Goal: Task Accomplishment & Management: Manage account settings

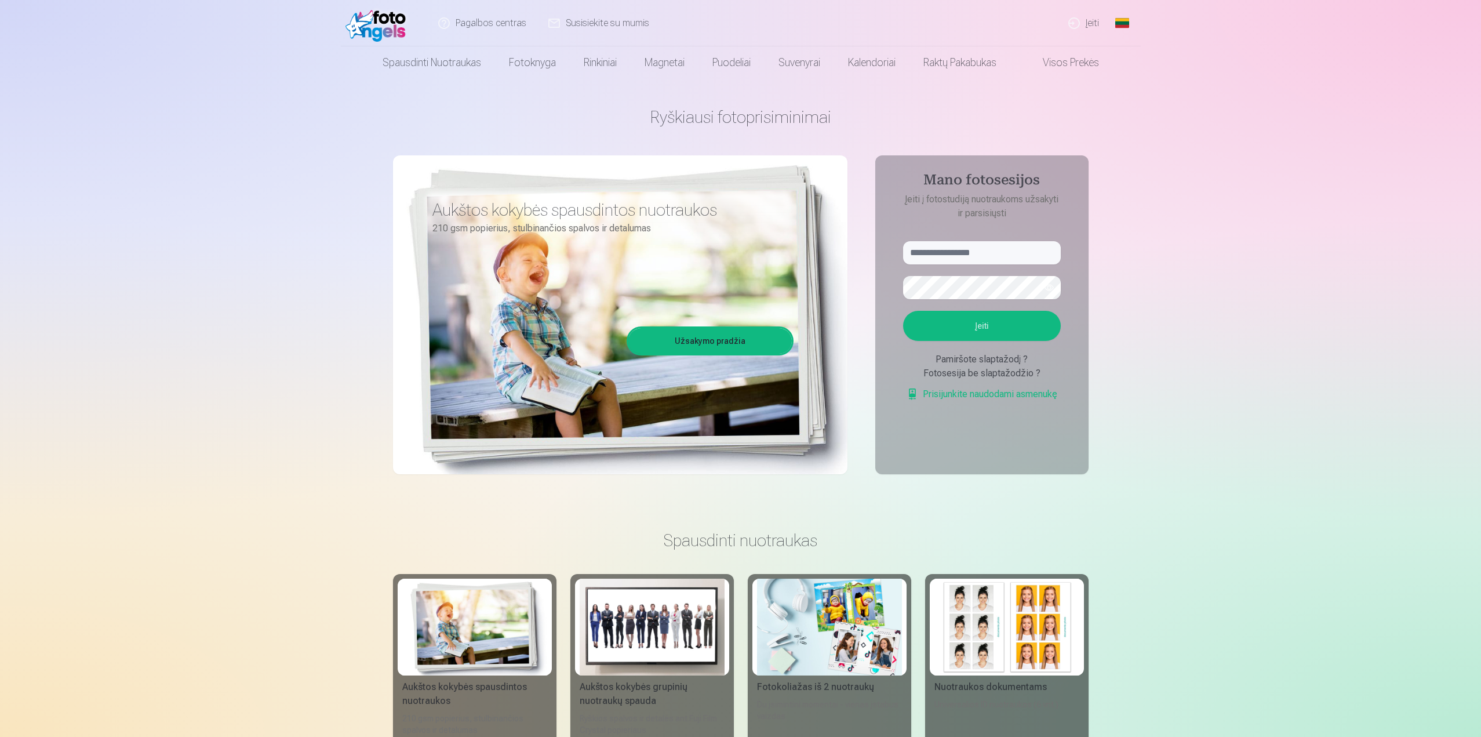
click at [1094, 24] on link "Įeiti" at bounding box center [1084, 23] width 53 height 46
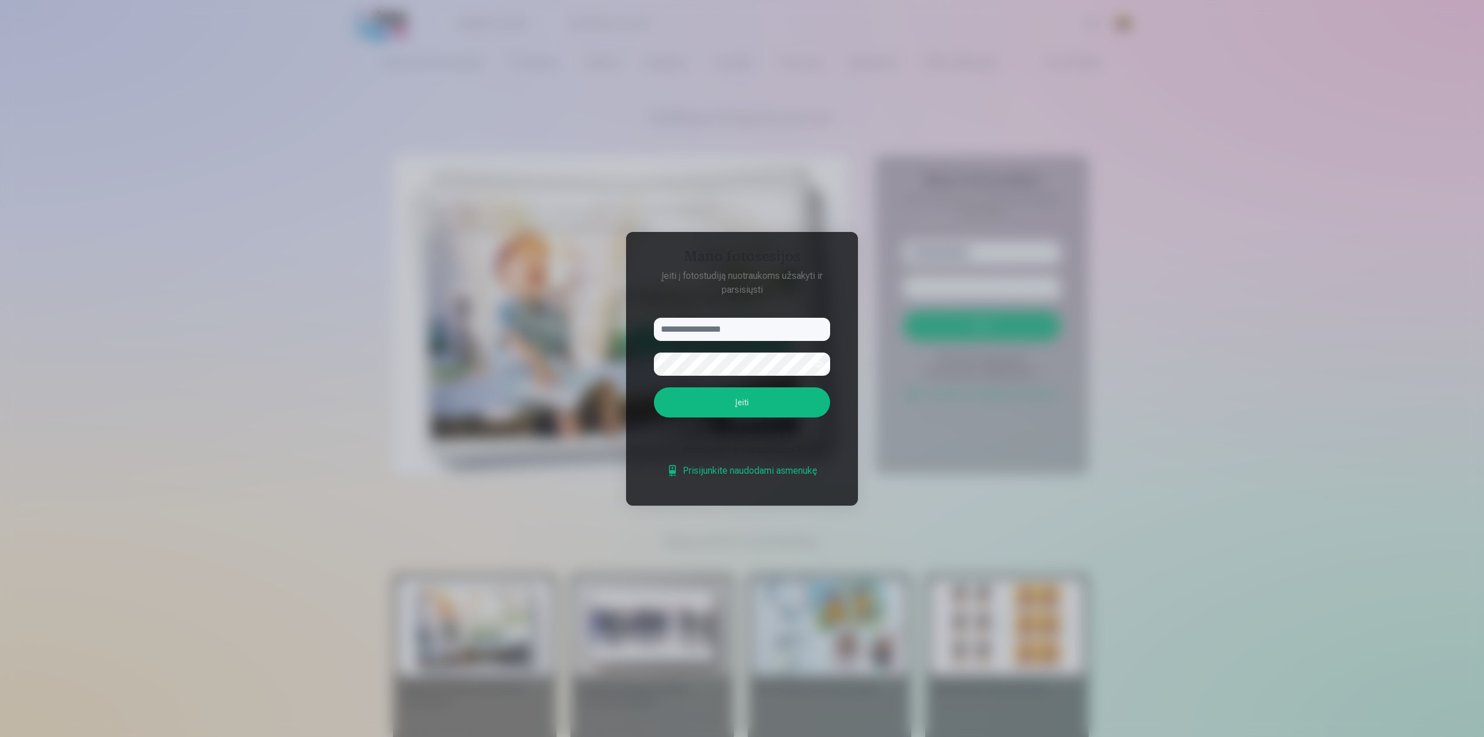
click at [721, 327] on input "text" at bounding box center [742, 329] width 176 height 23
type input "**********"
click at [762, 402] on button "Įeiti" at bounding box center [742, 402] width 176 height 30
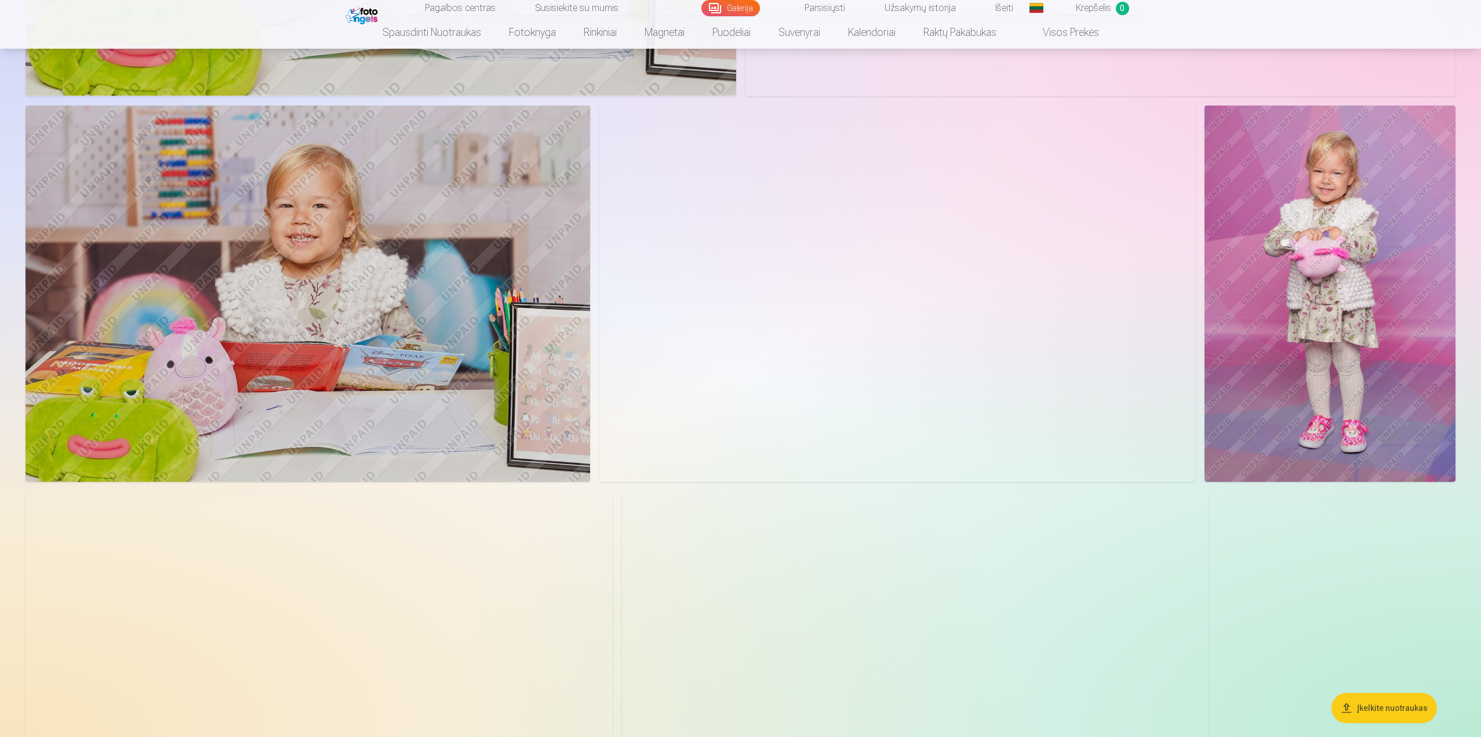
scroll to position [1739, 0]
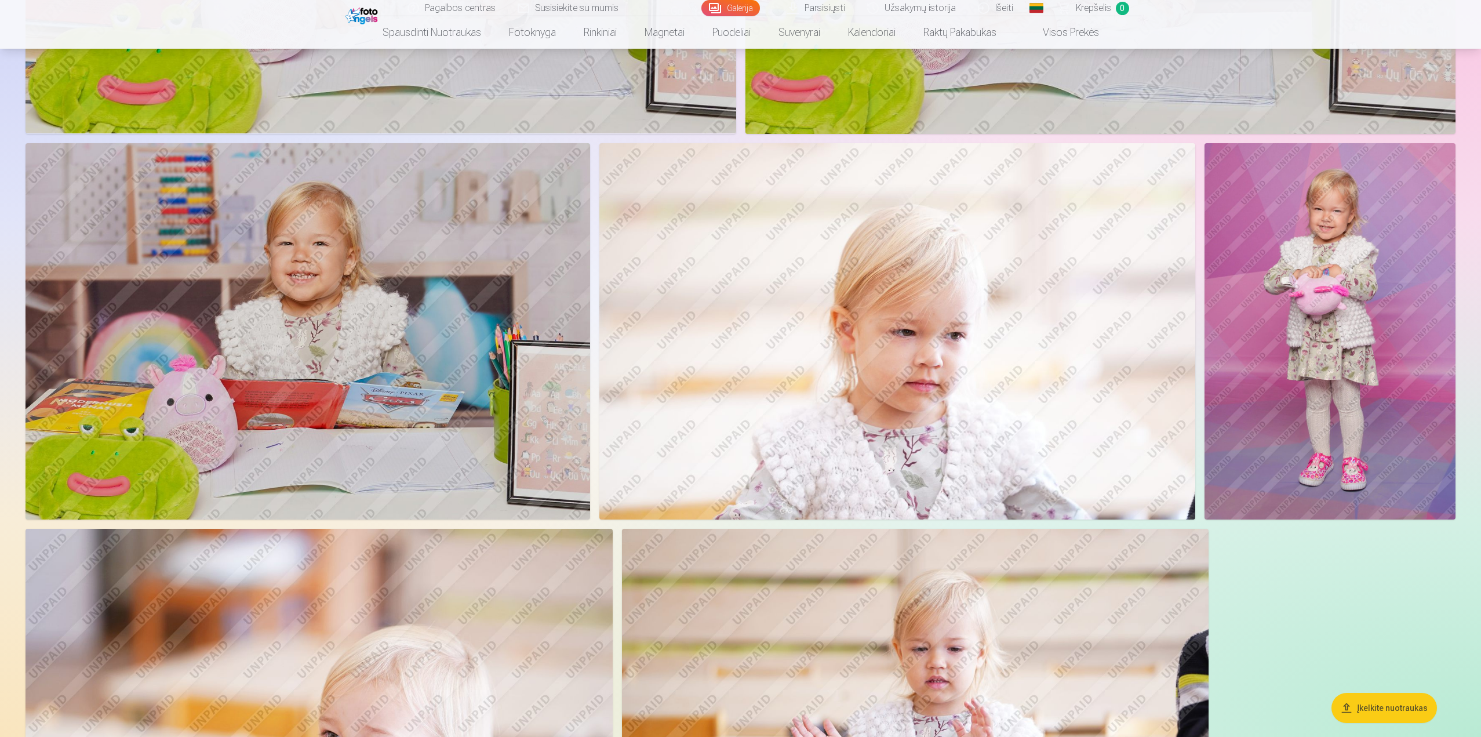
click at [1330, 246] on img at bounding box center [1330, 331] width 251 height 377
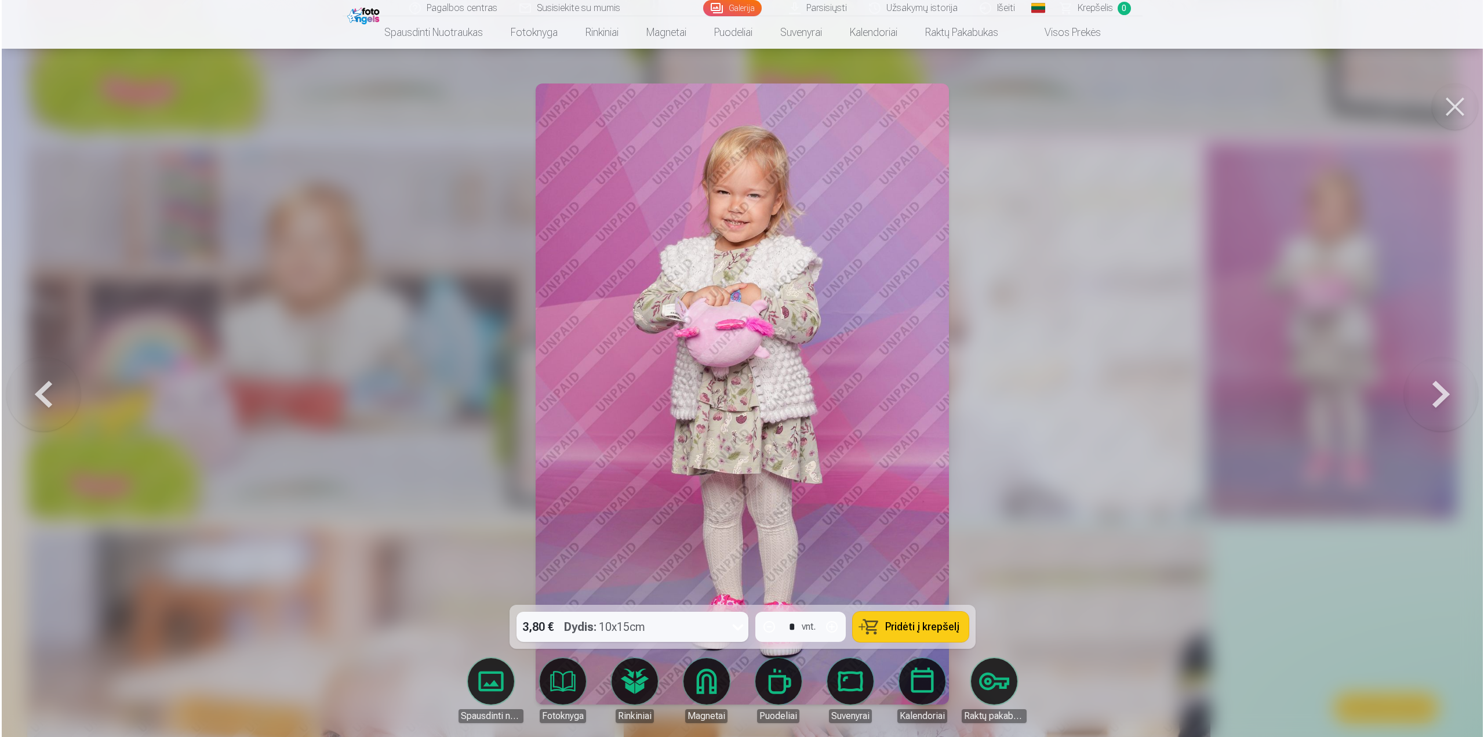
scroll to position [1742, 0]
click at [1453, 397] on button at bounding box center [1442, 394] width 74 height 398
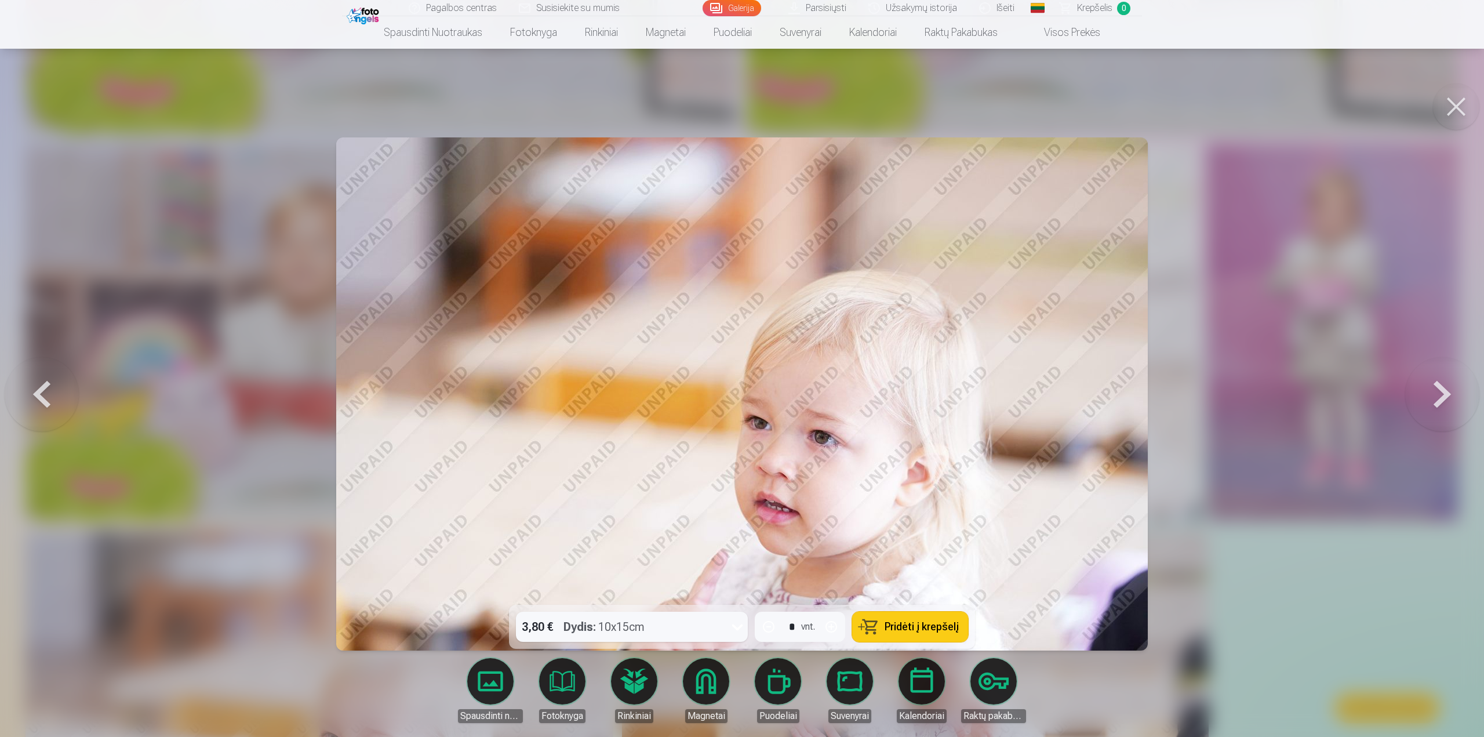
click at [1453, 397] on button at bounding box center [1442, 394] width 74 height 398
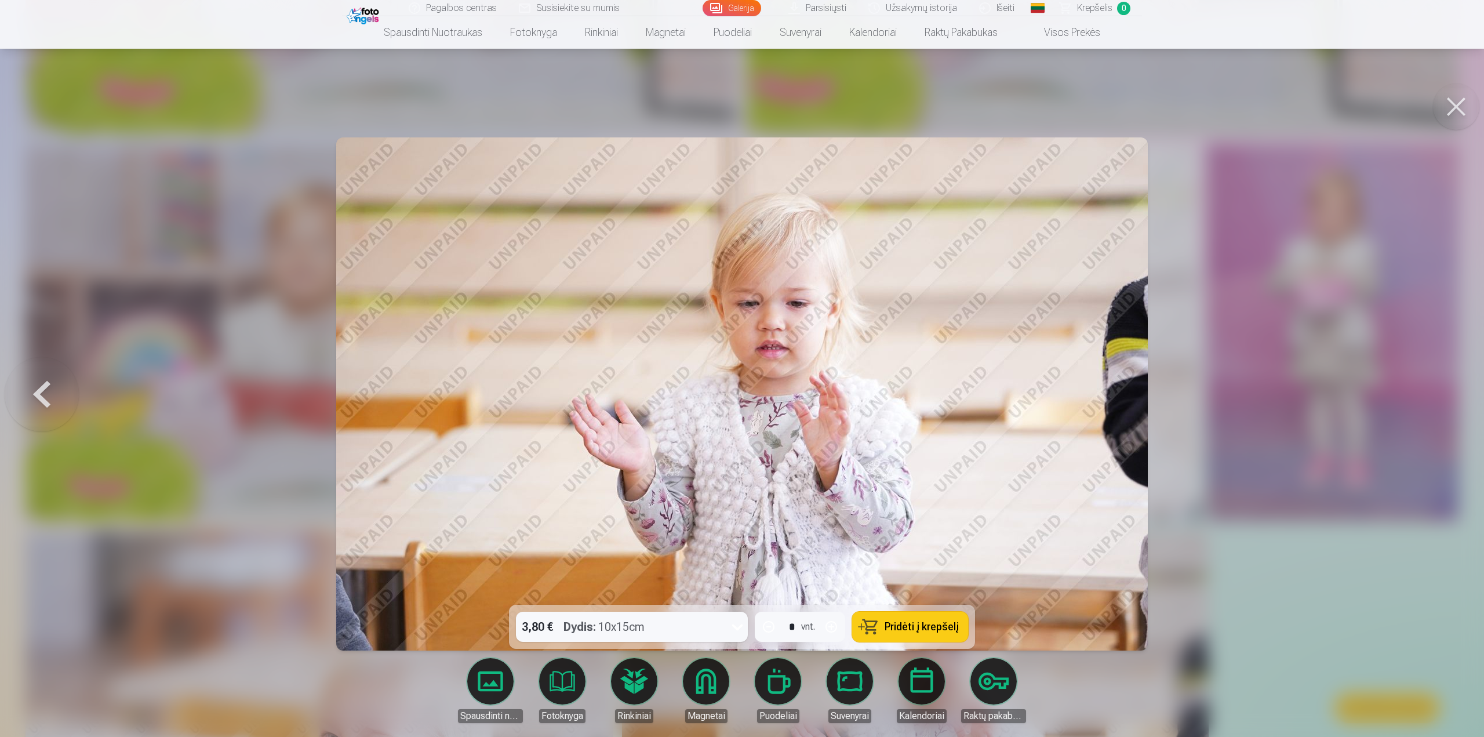
click at [1453, 397] on div at bounding box center [742, 368] width 1484 height 737
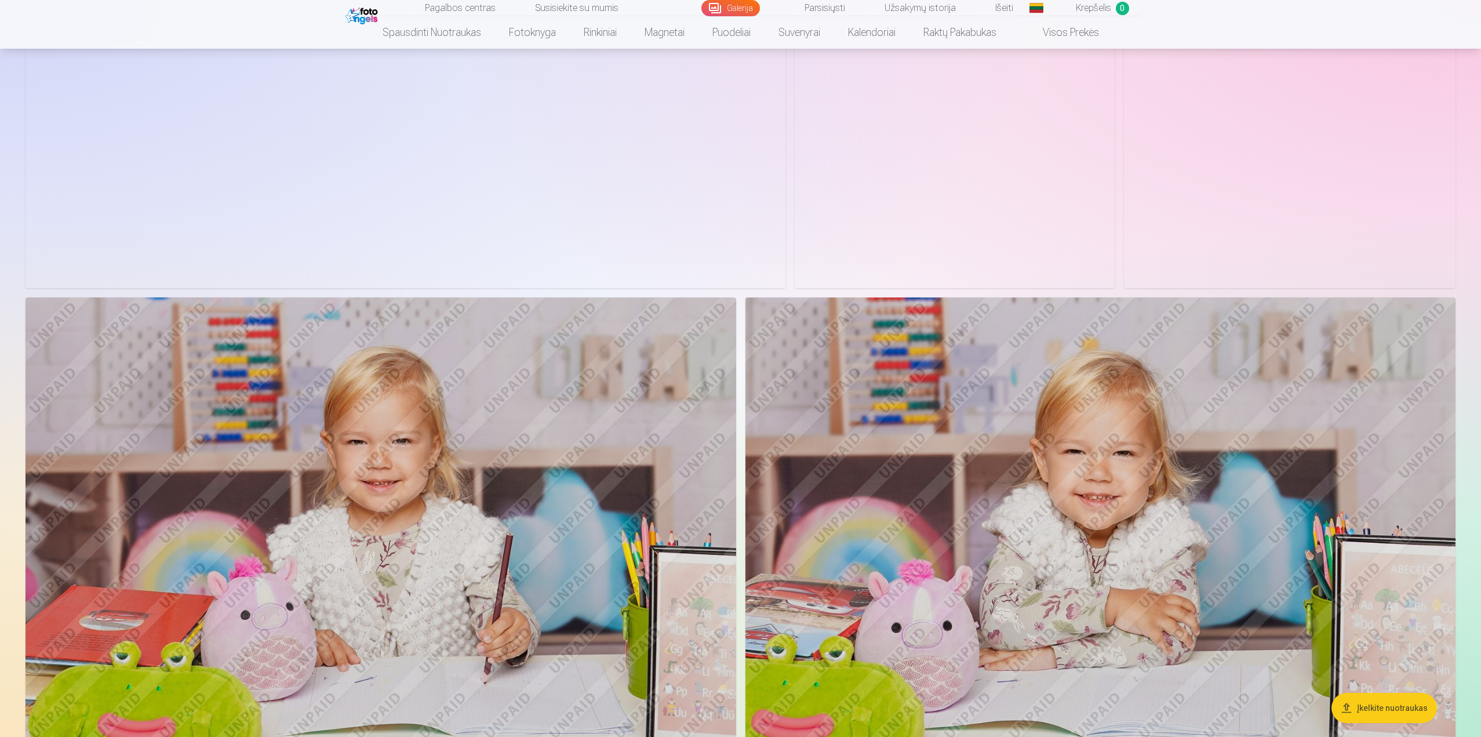
scroll to position [754, 0]
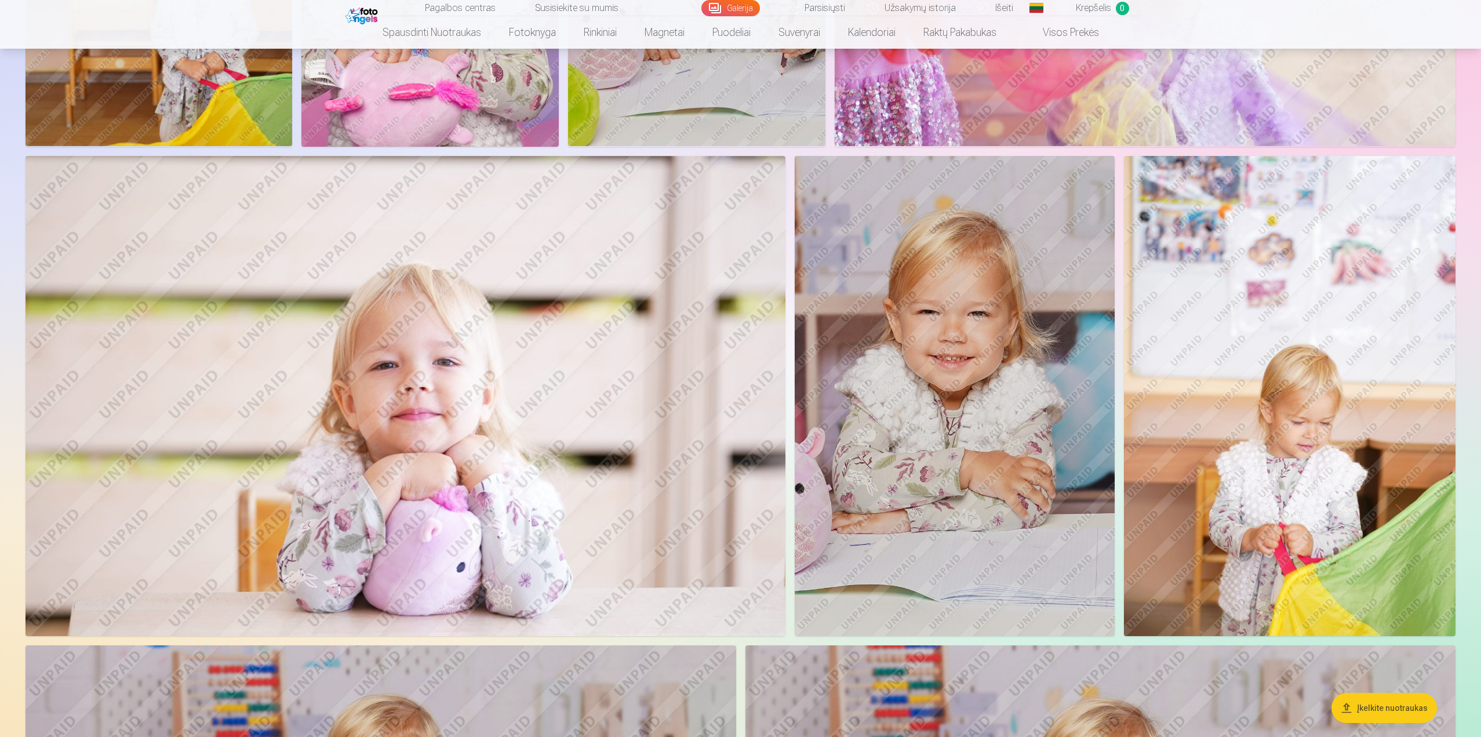
click at [951, 366] on img at bounding box center [955, 396] width 320 height 480
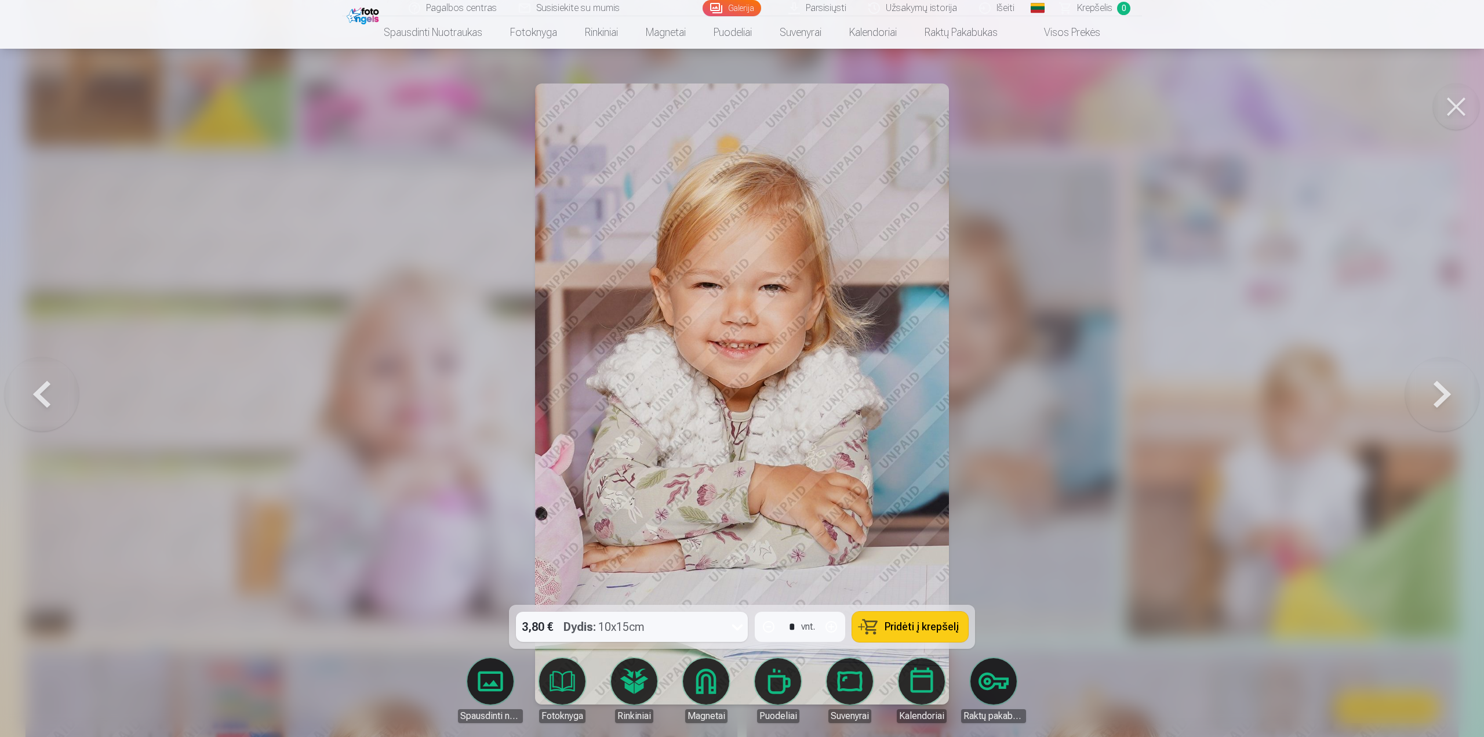
click at [33, 386] on button at bounding box center [42, 394] width 74 height 398
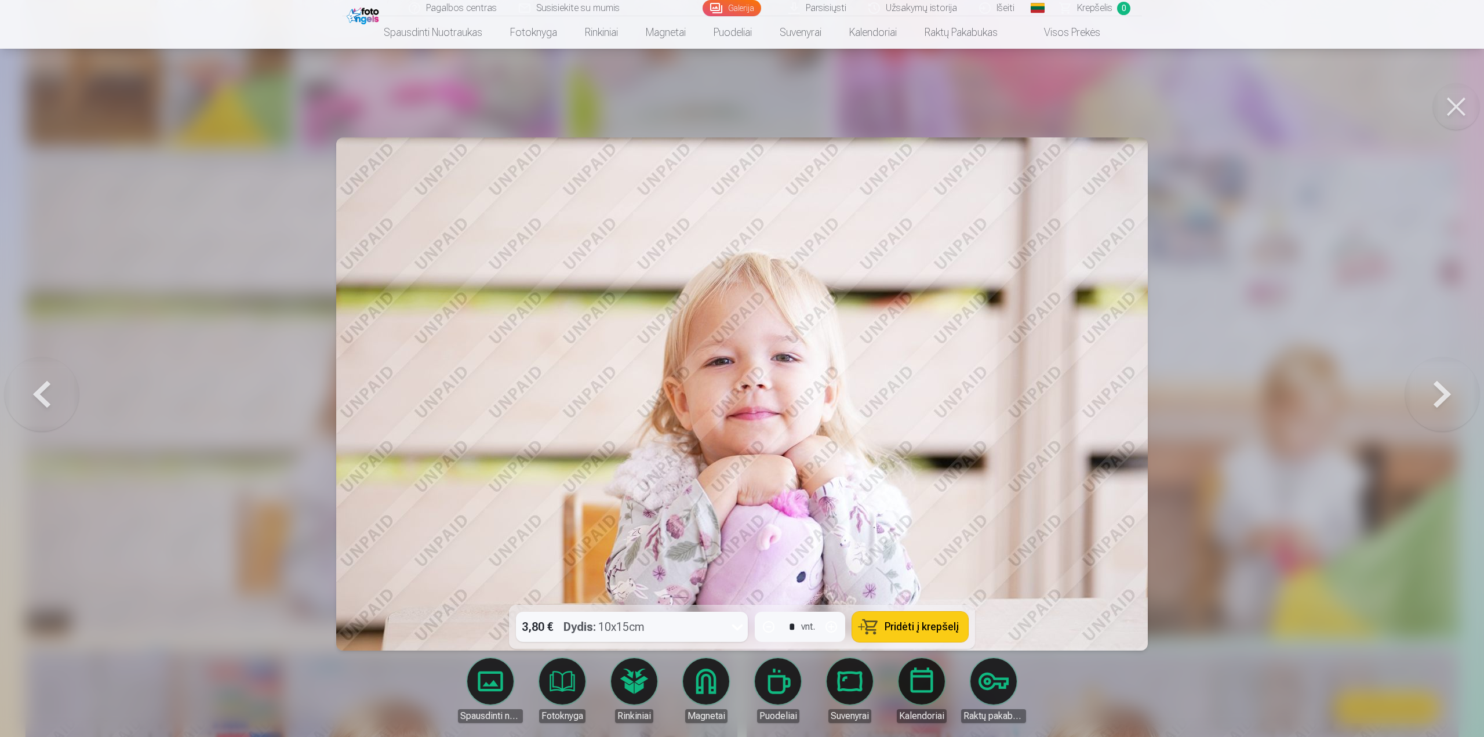
click at [33, 386] on button at bounding box center [42, 394] width 74 height 398
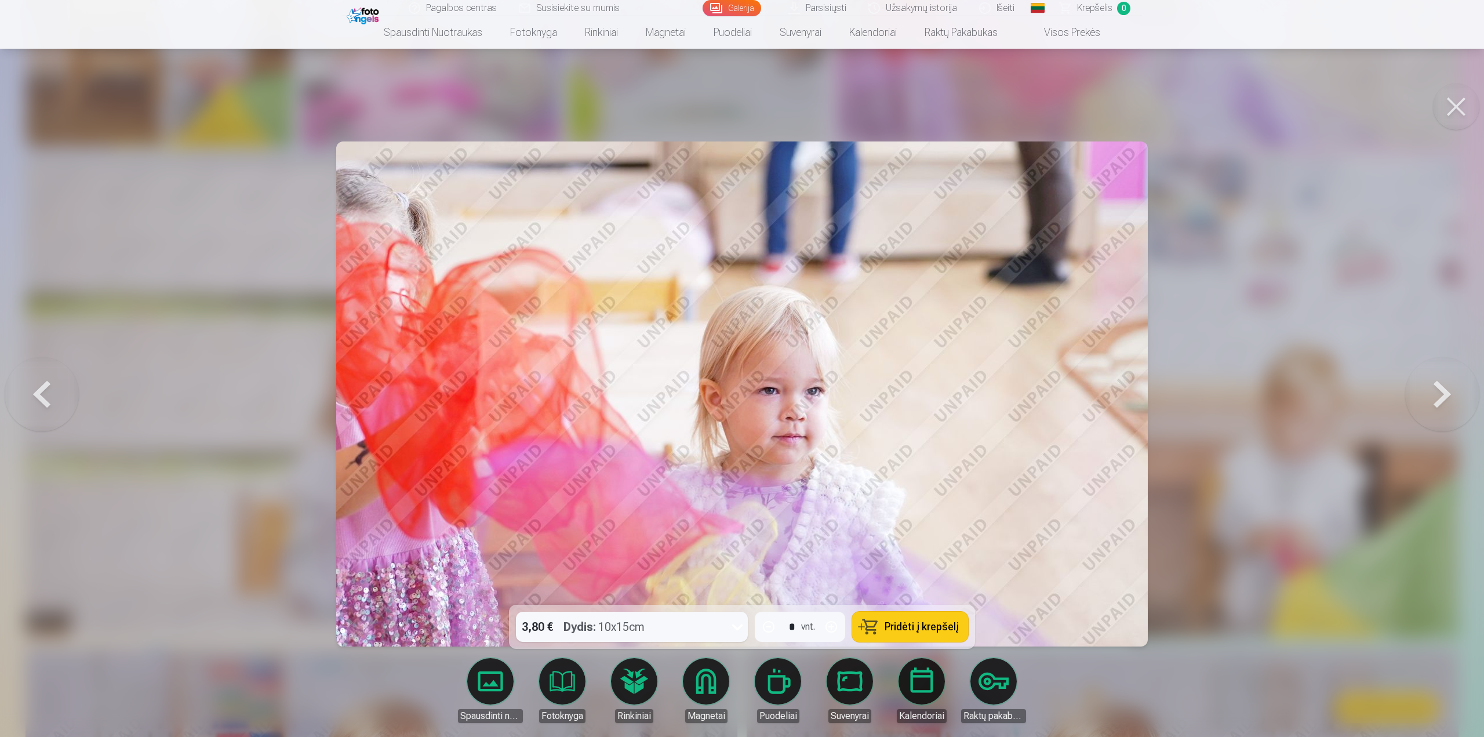
click at [33, 386] on button at bounding box center [42, 394] width 74 height 398
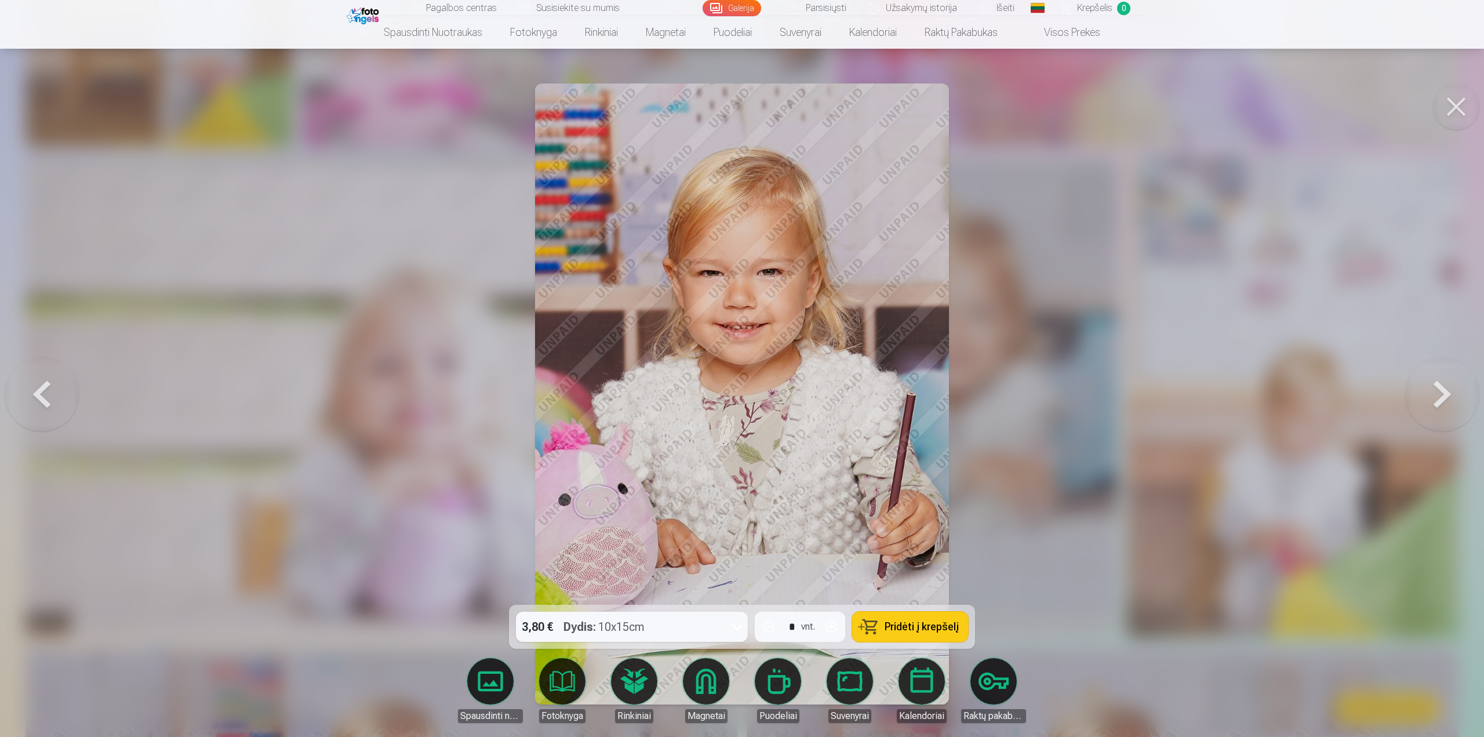
click at [33, 386] on button at bounding box center [42, 394] width 74 height 398
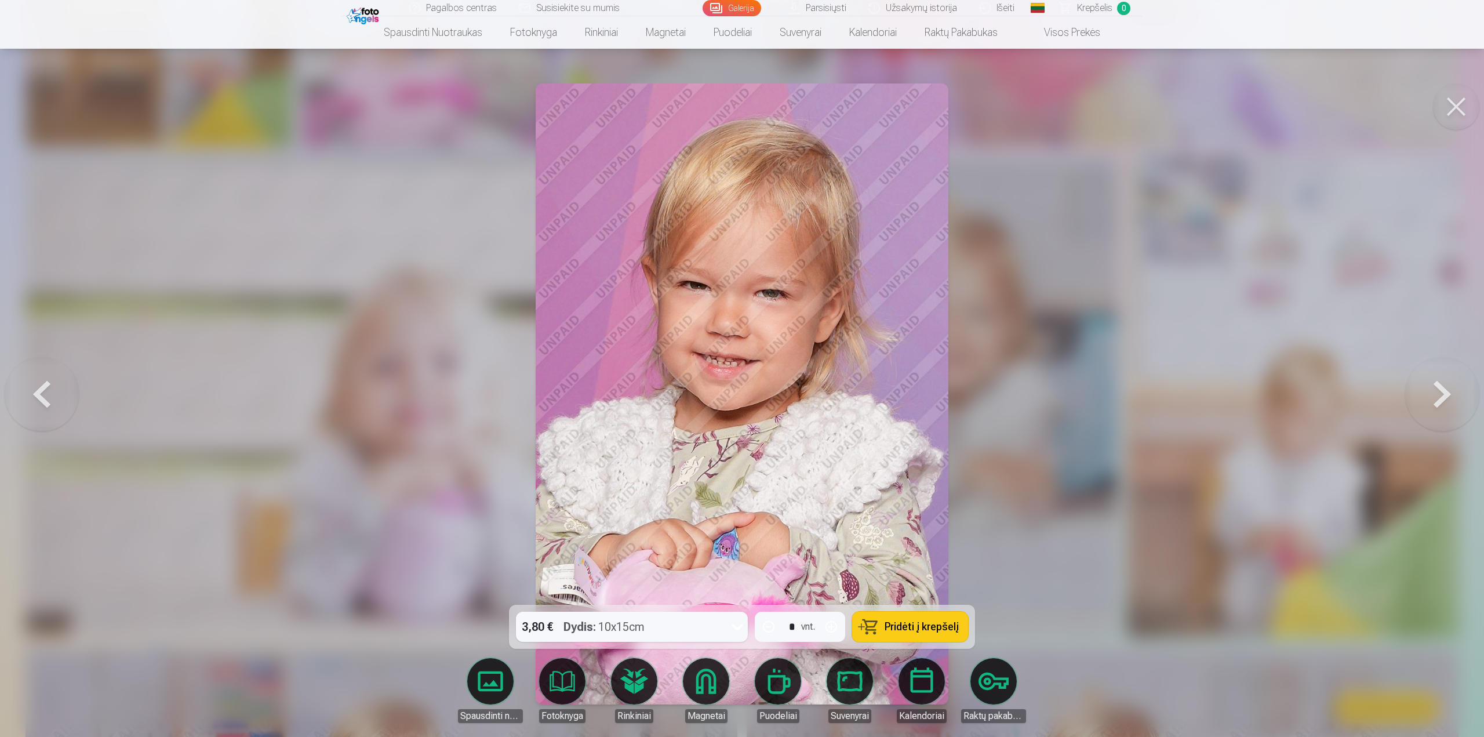
click at [33, 386] on button at bounding box center [42, 394] width 74 height 398
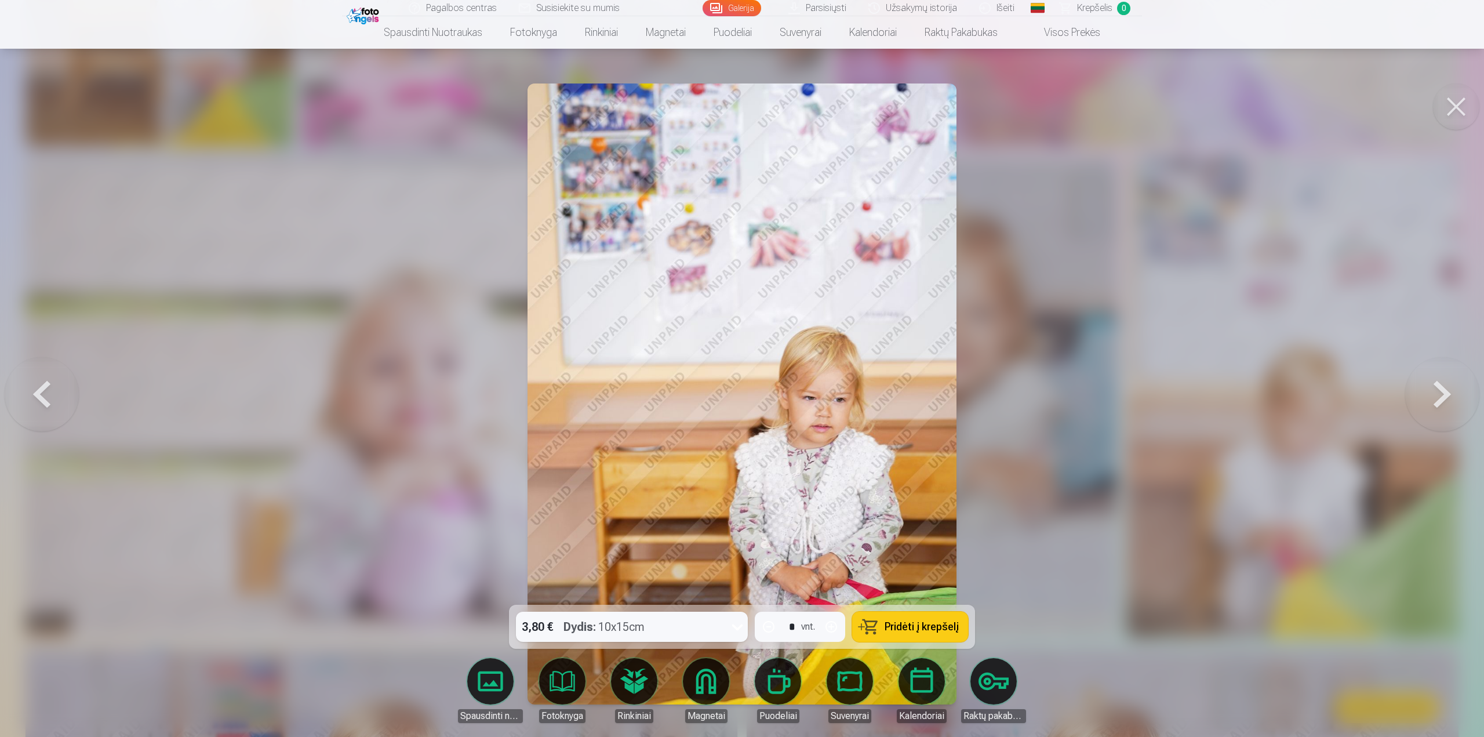
click at [33, 386] on button at bounding box center [42, 394] width 74 height 398
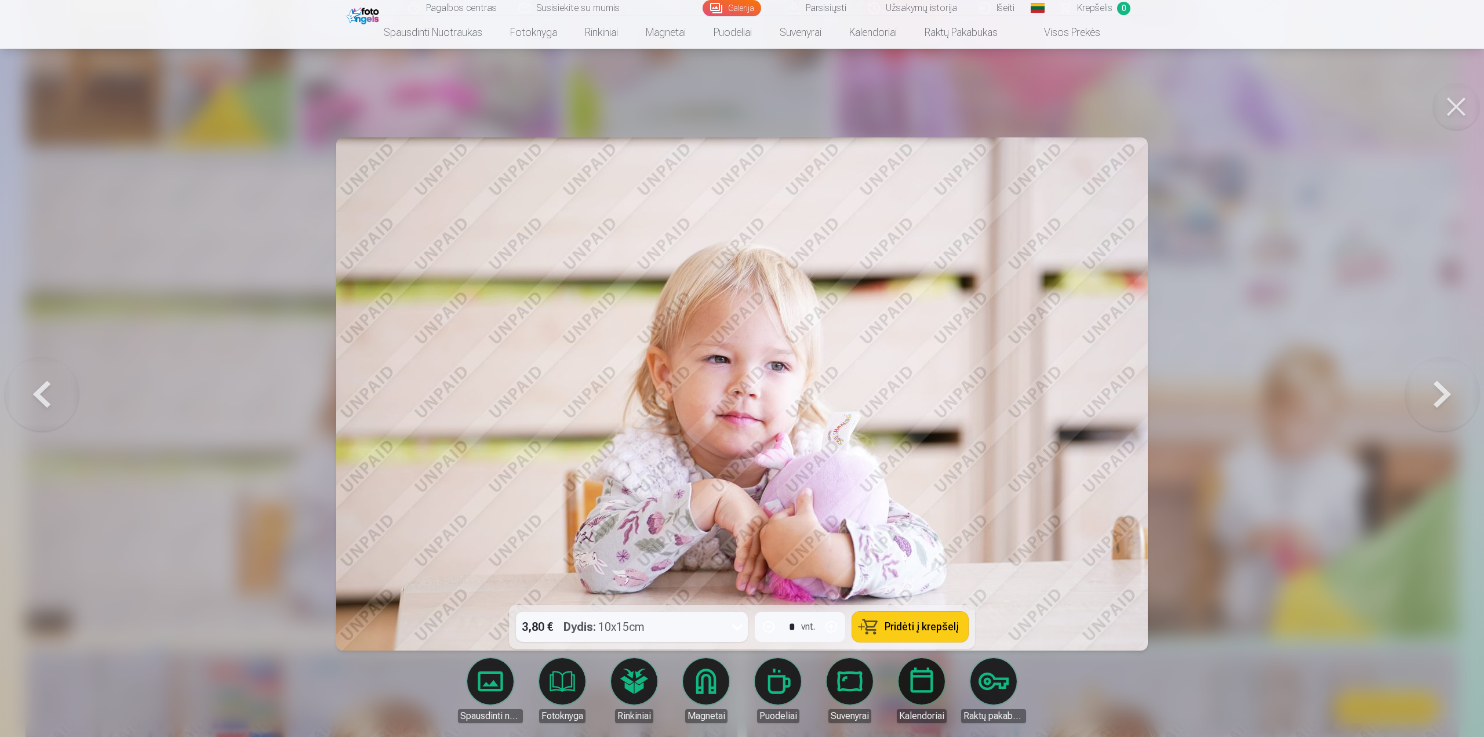
click at [33, 386] on button at bounding box center [42, 394] width 74 height 398
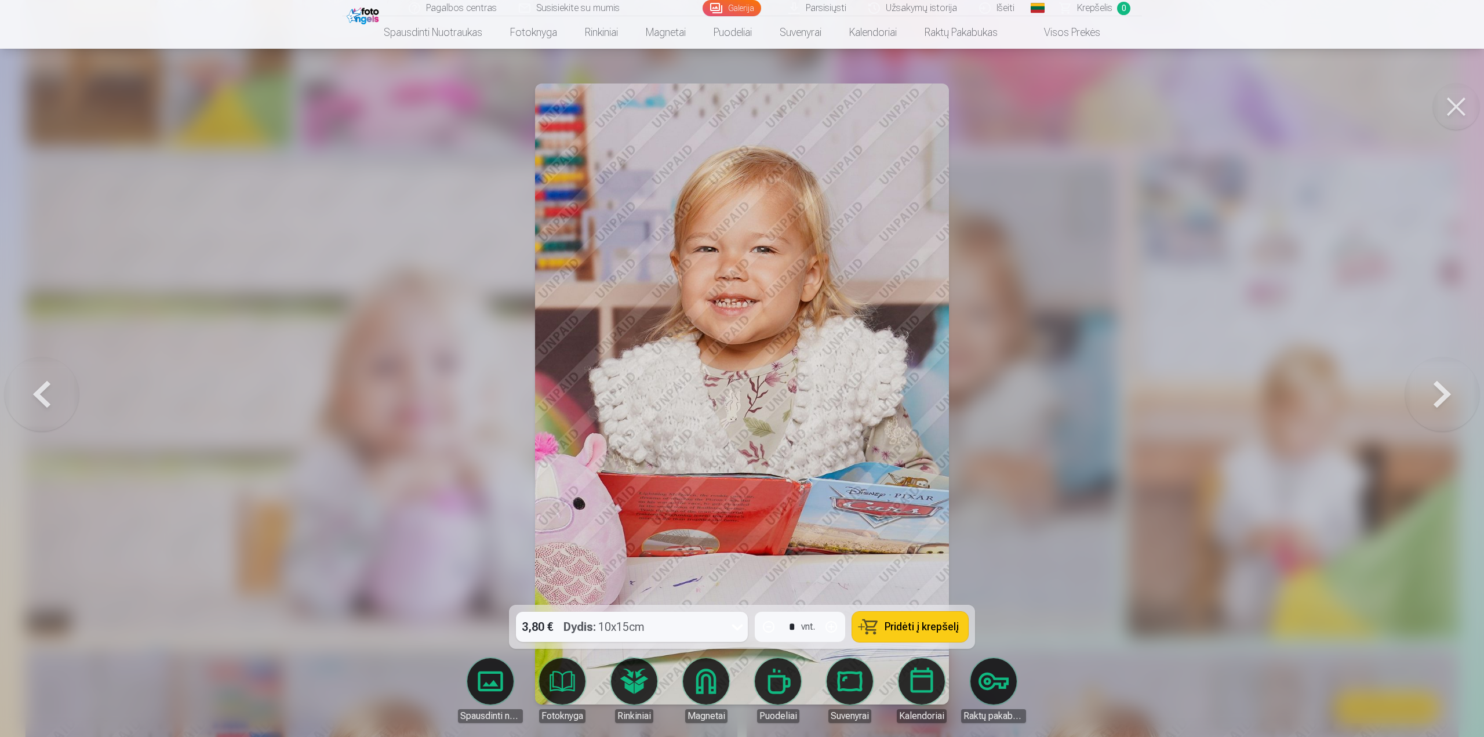
click at [33, 386] on button at bounding box center [42, 394] width 74 height 398
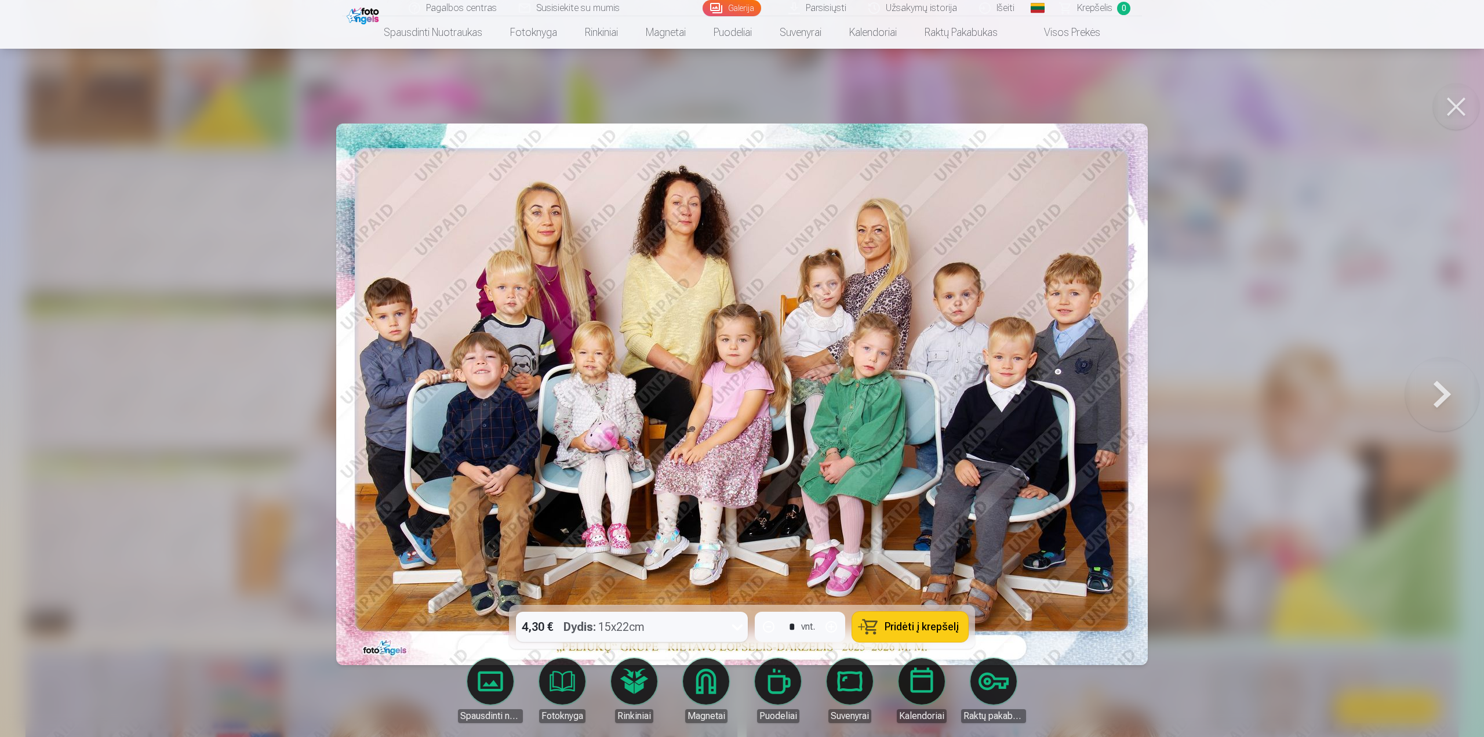
click at [1463, 111] on button at bounding box center [1456, 106] width 46 height 46
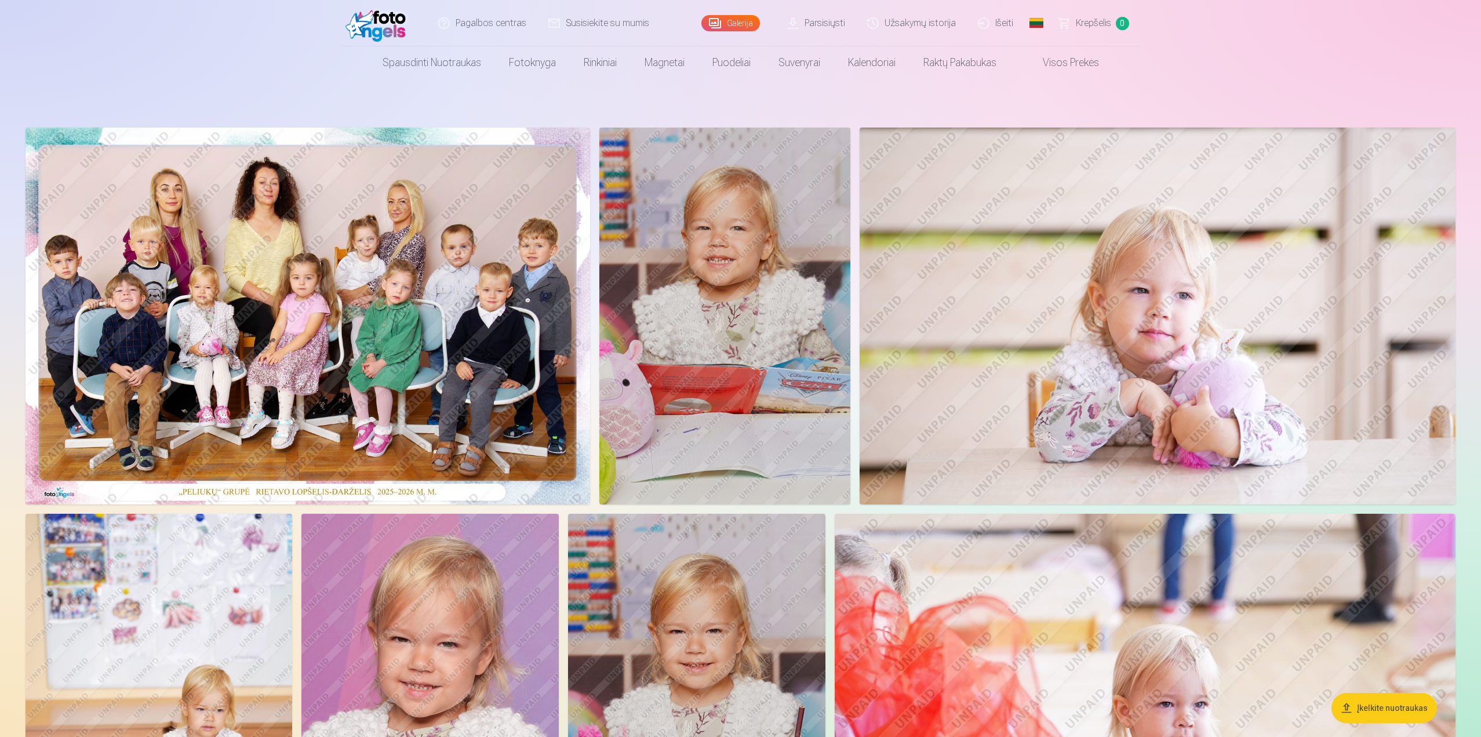
click at [1005, 20] on link "Išeiti" at bounding box center [996, 23] width 57 height 46
